Goal: Find specific page/section: Find specific page/section

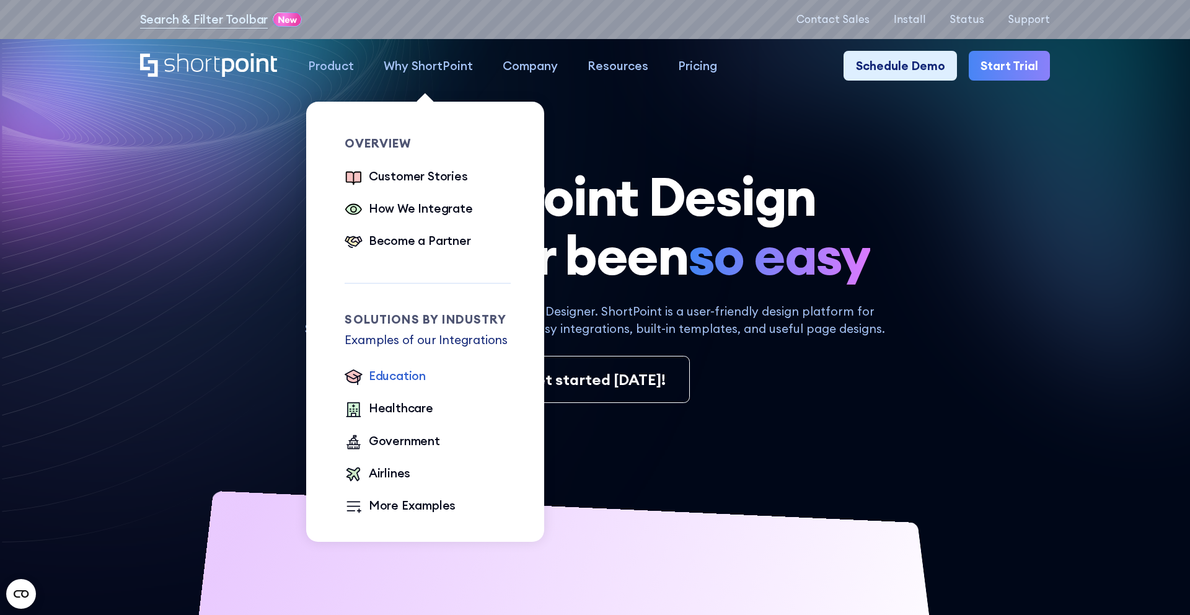
click at [380, 387] on div "Education" at bounding box center [397, 377] width 57 height 20
